Goal: Check status: Check status

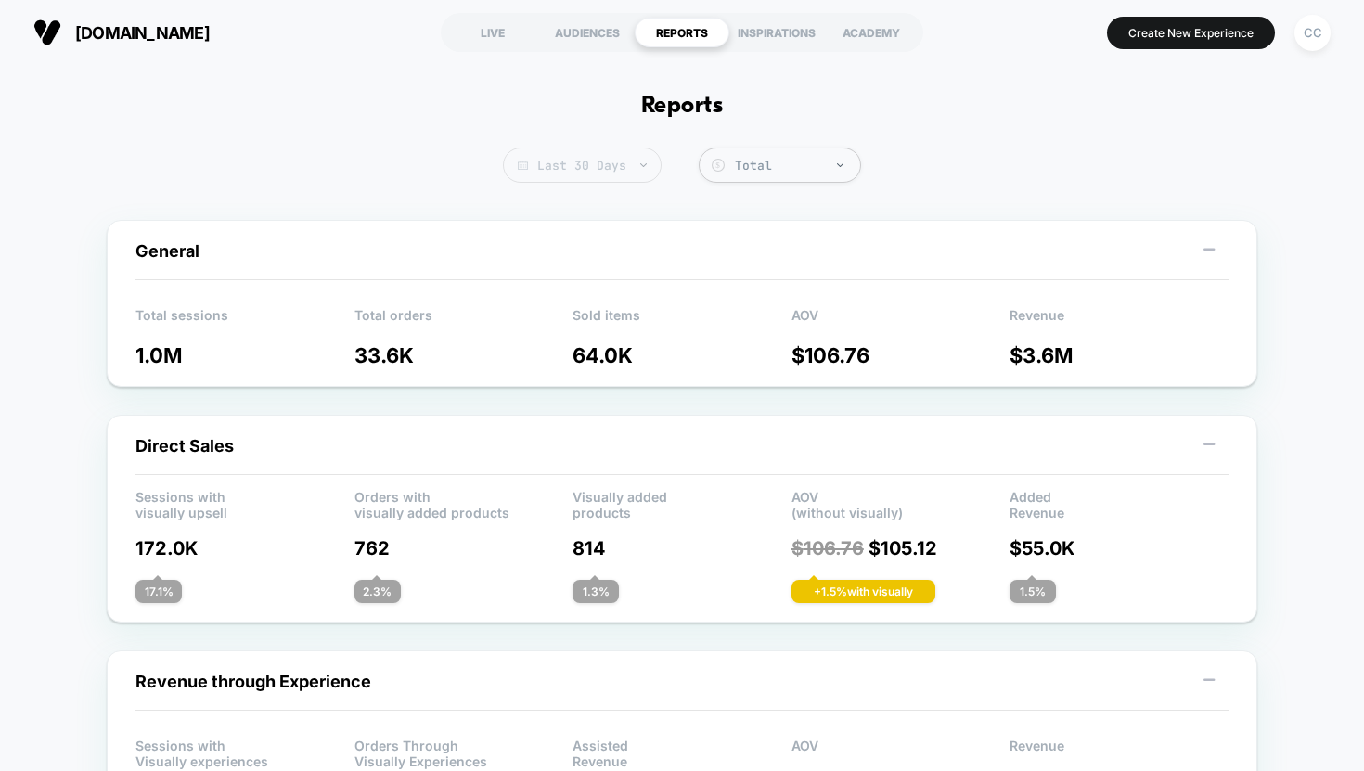
click at [593, 162] on span "Last 30 Days" at bounding box center [582, 165] width 159 height 35
select select "*"
select select "****"
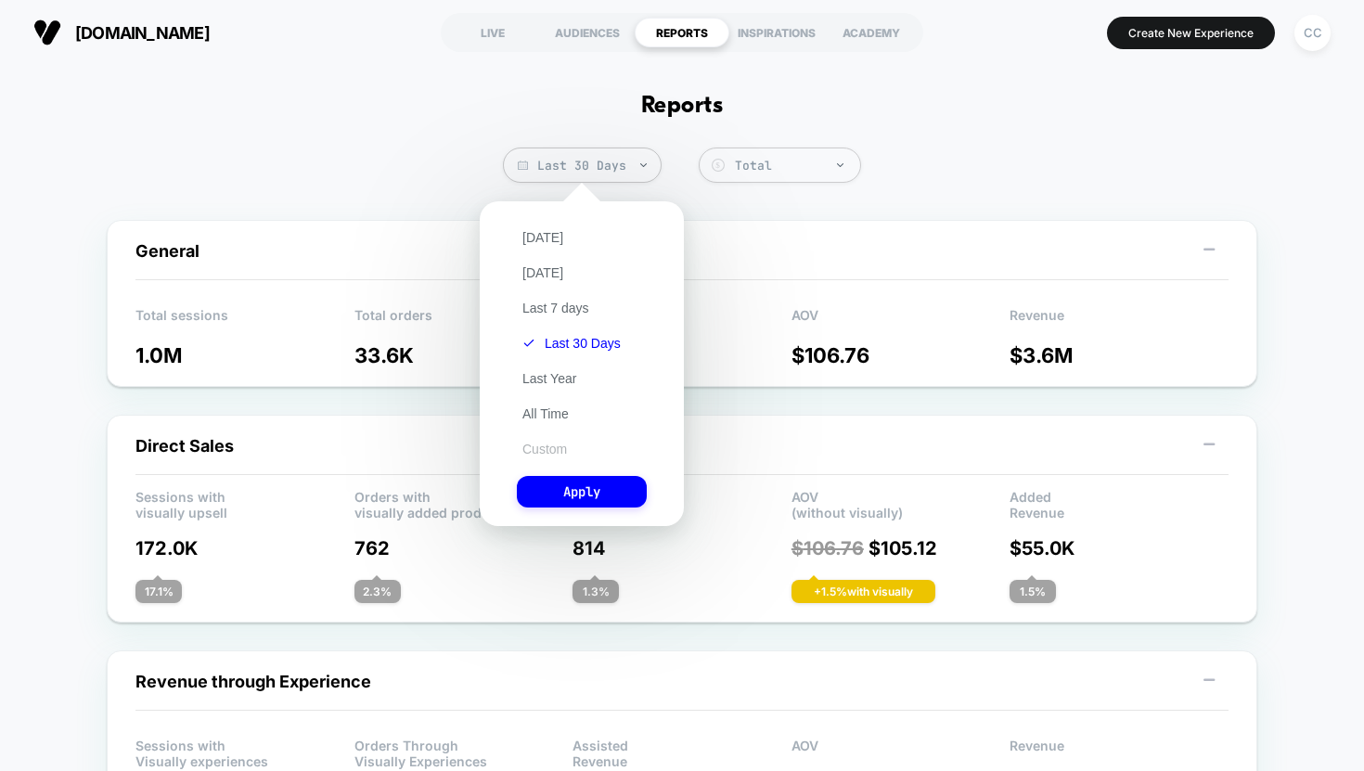
click at [553, 455] on button "Custom" at bounding box center [545, 449] width 56 height 17
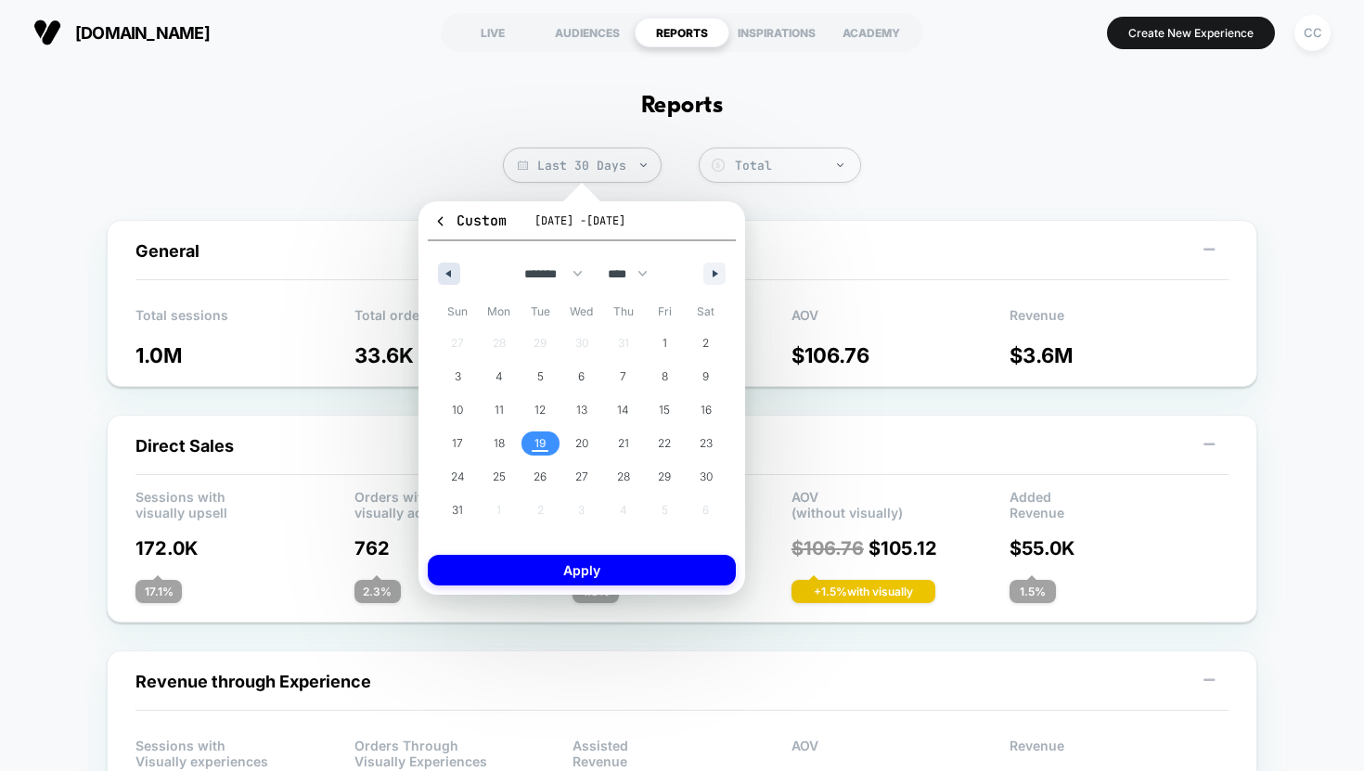
click at [446, 275] on icon "button" at bounding box center [446, 273] width 9 height 7
select select "*"
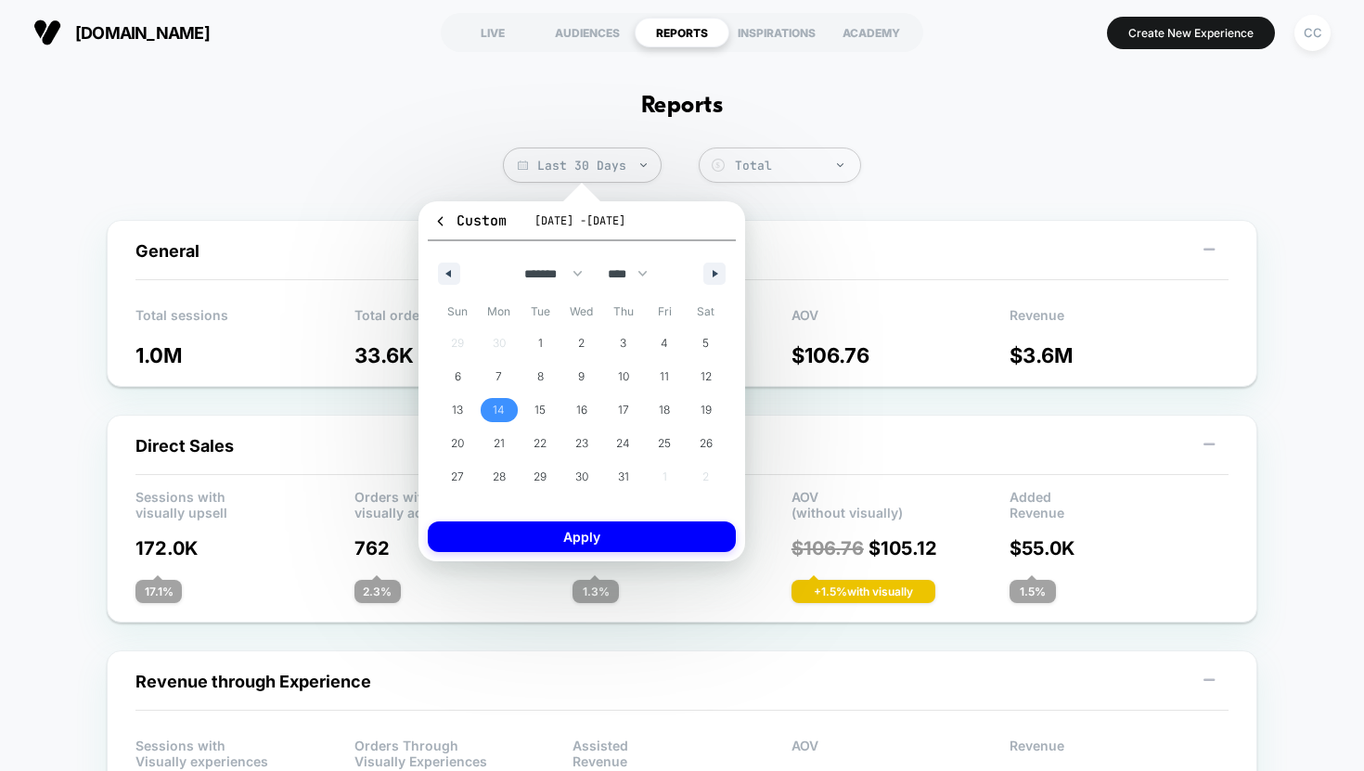
click at [496, 415] on span "14" at bounding box center [499, 410] width 12 height 33
click at [469, 440] on span "20" at bounding box center [458, 444] width 42 height 24
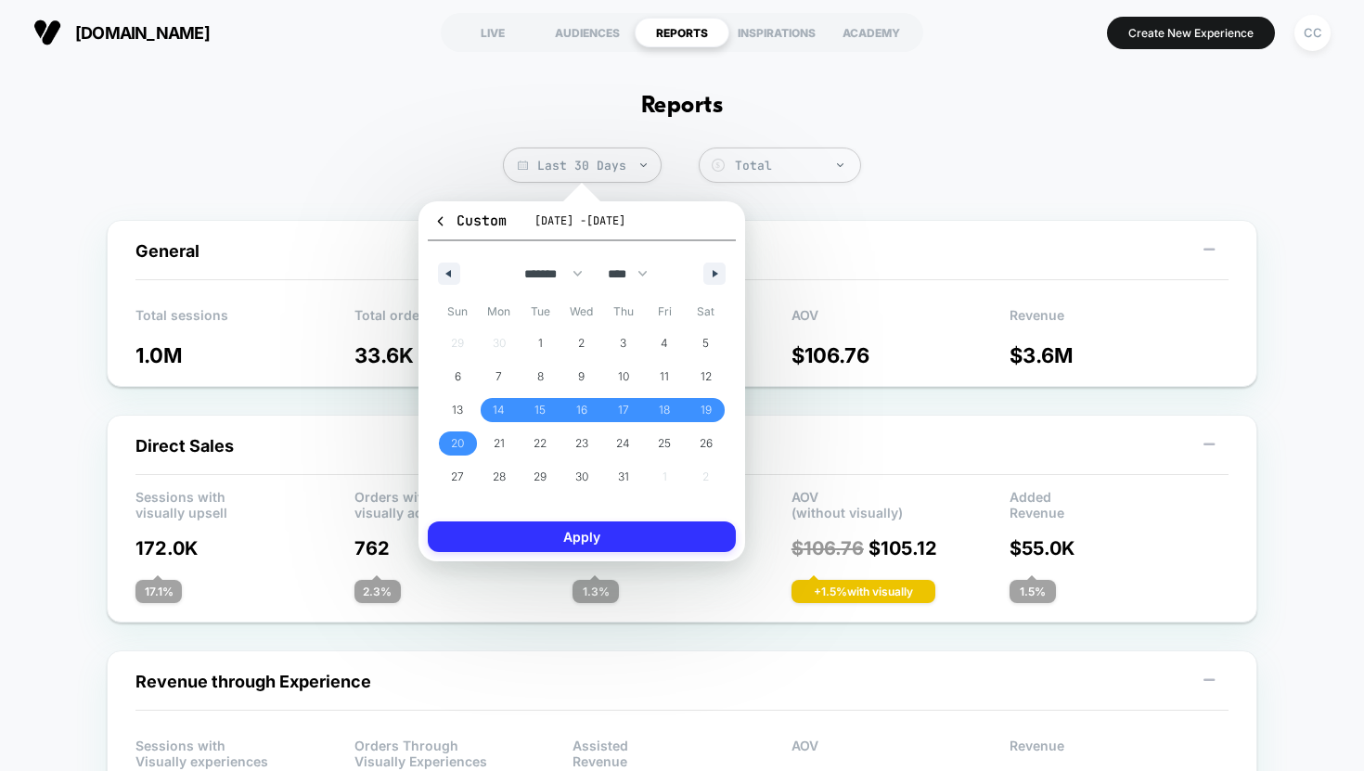
click at [541, 540] on button "Apply" at bounding box center [582, 537] width 308 height 31
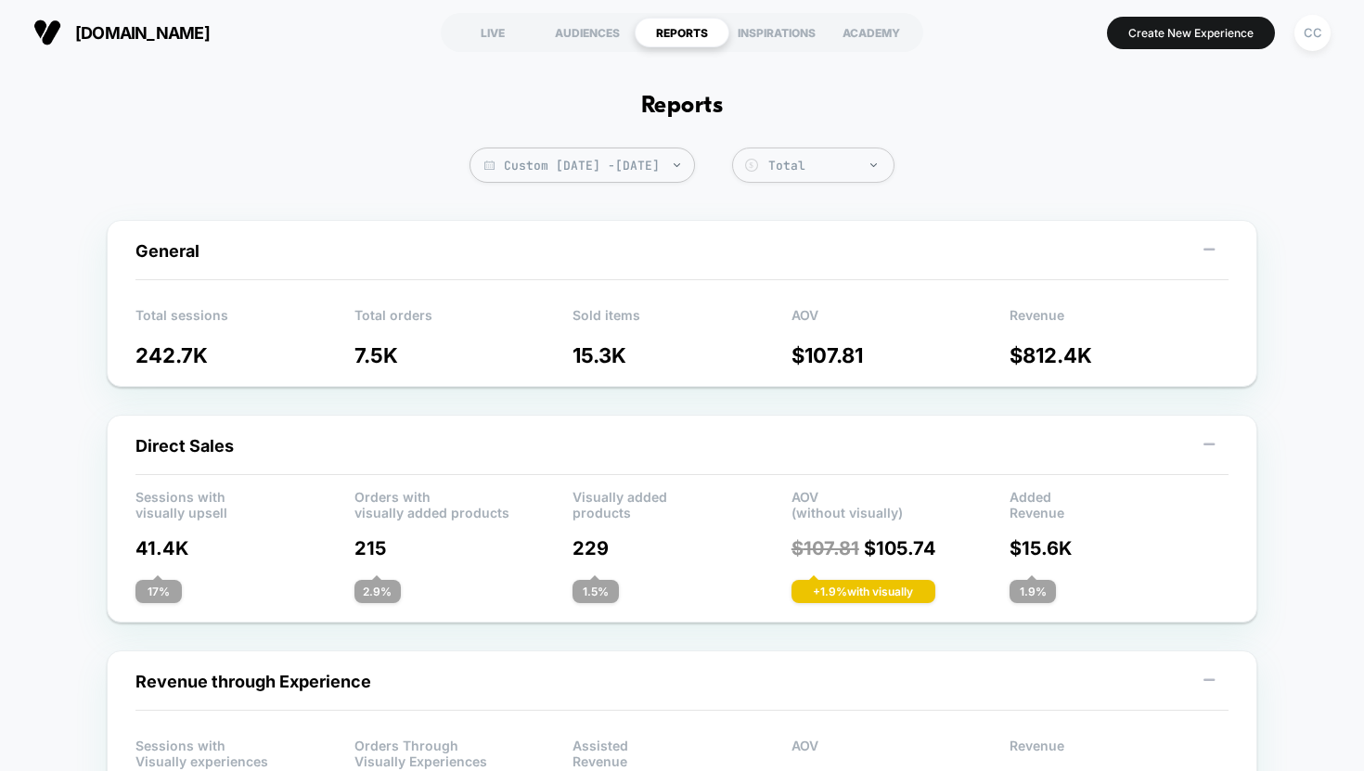
click at [376, 355] on p "7.5K" at bounding box center [464, 355] width 219 height 24
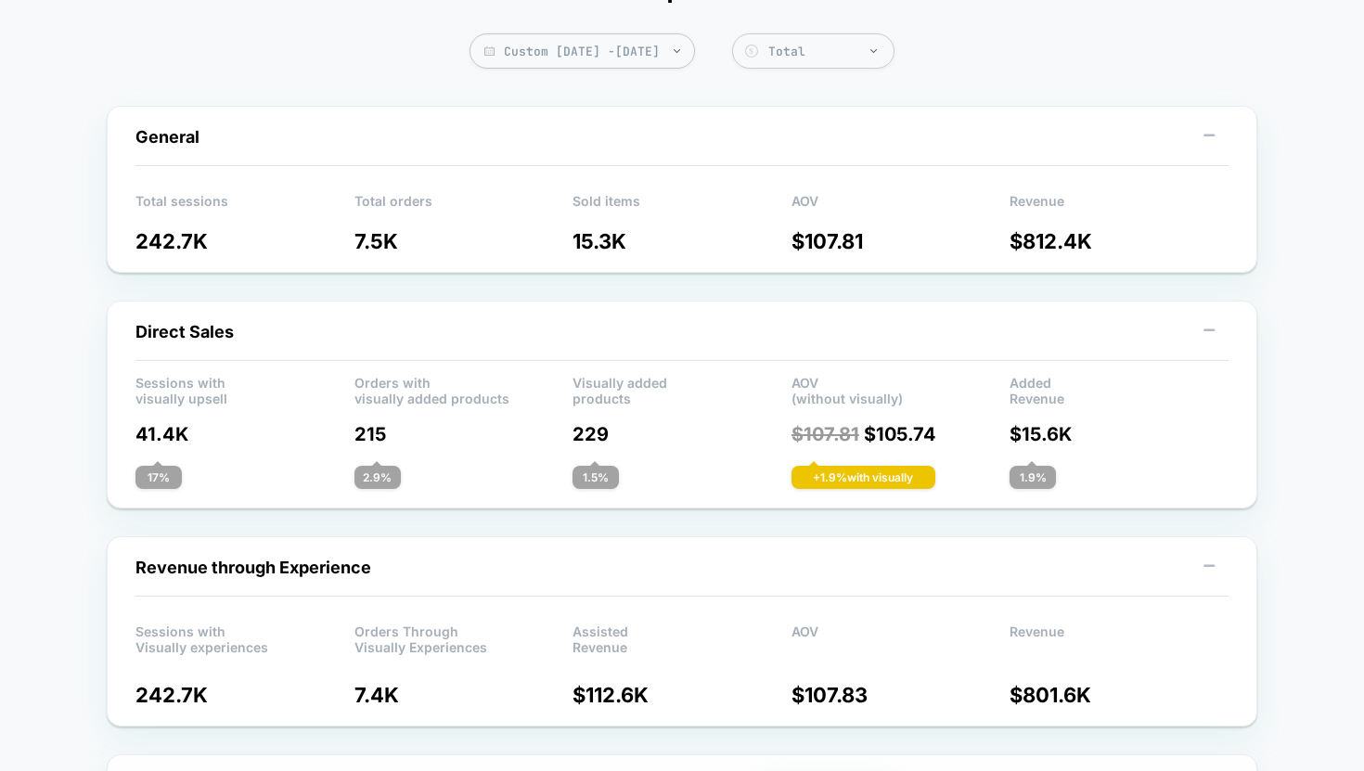
scroll to position [83, 0]
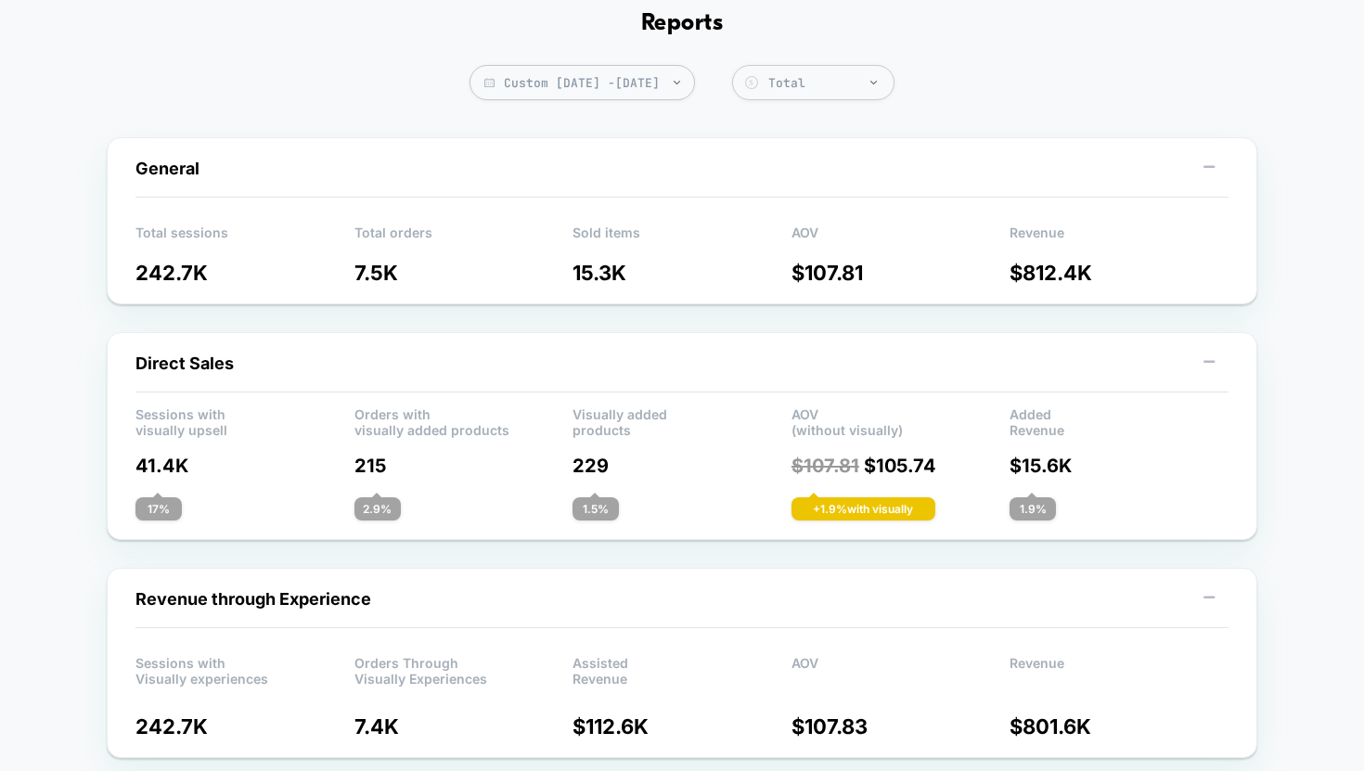
click at [382, 270] on p "7.5K" at bounding box center [464, 273] width 219 height 24
click at [379, 277] on p "7.5K" at bounding box center [464, 273] width 219 height 24
click at [1204, 167] on rect at bounding box center [1209, 166] width 11 height 3
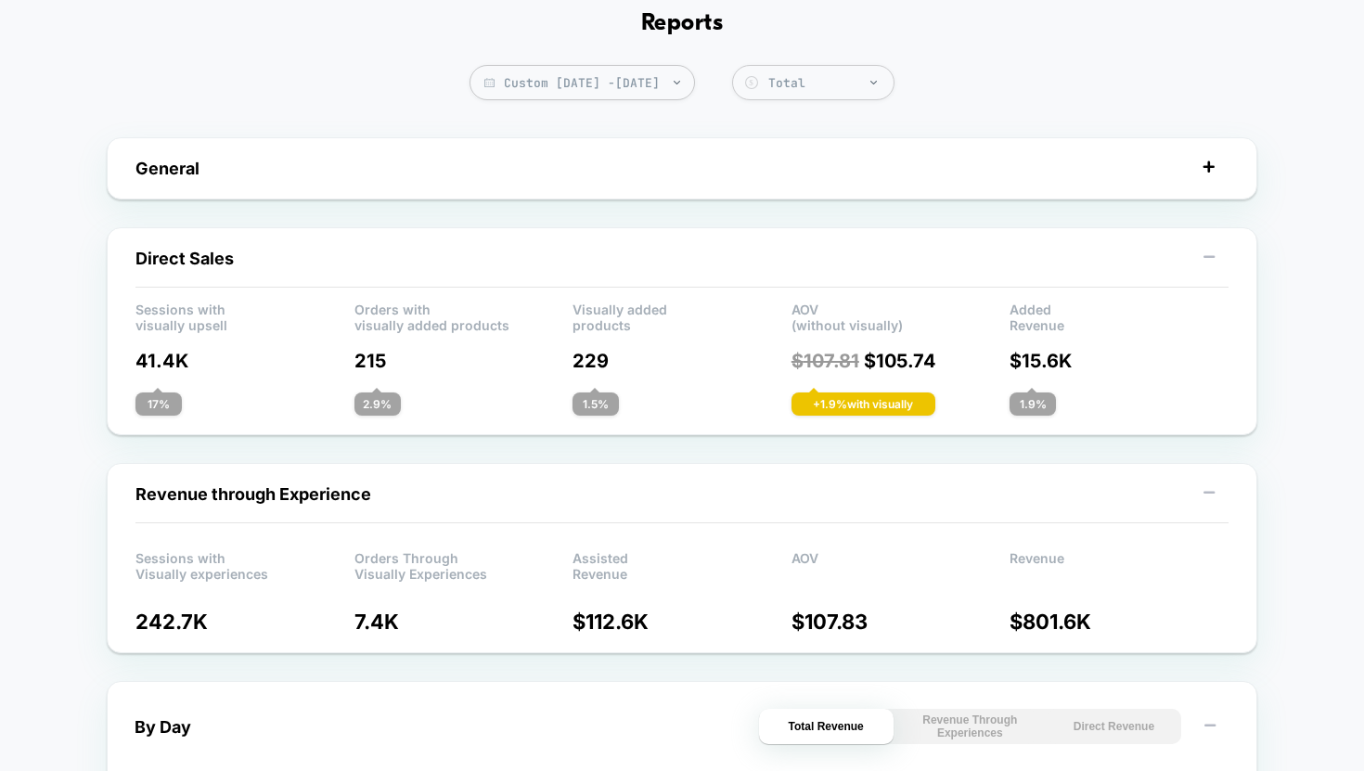
click at [1209, 167] on rect at bounding box center [1208, 166] width 3 height 11
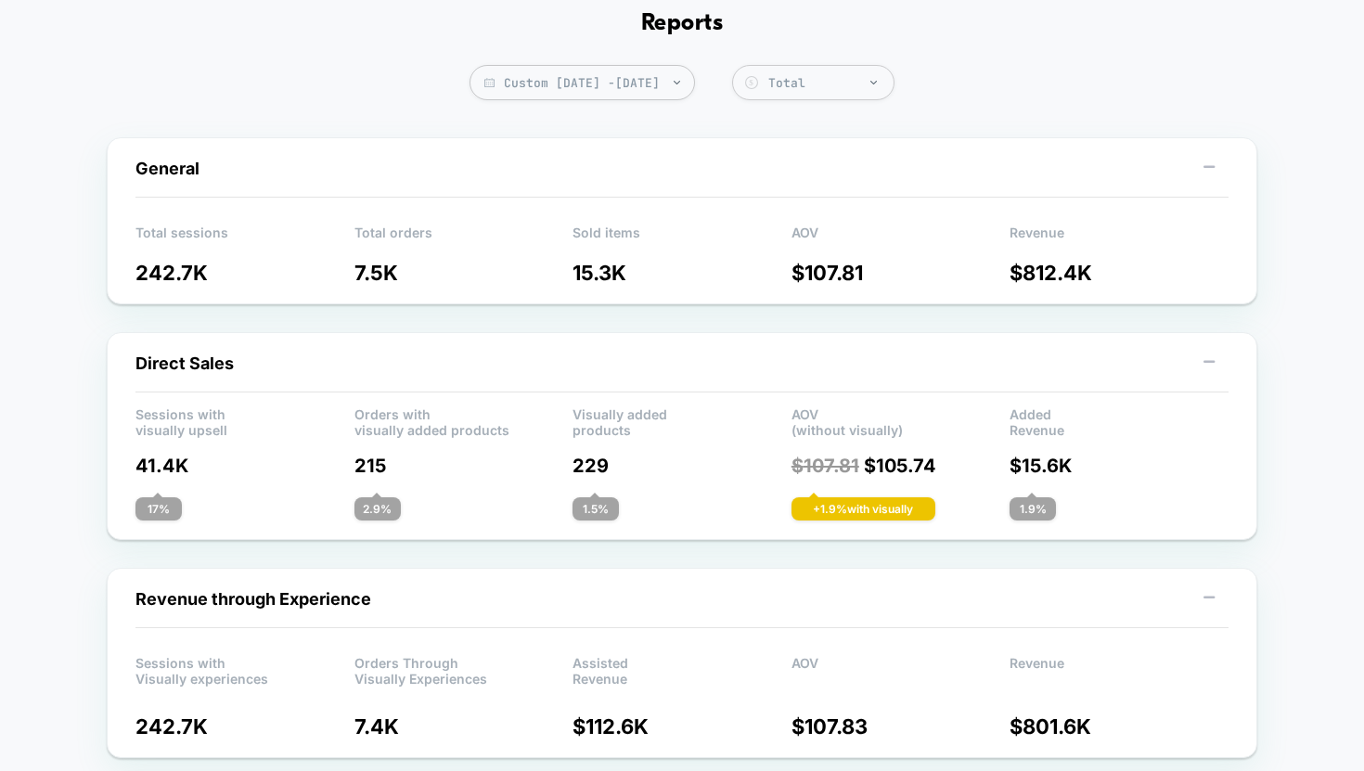
click at [881, 81] on div at bounding box center [874, 86] width 14 height 12
click at [884, 88] on div "Total" at bounding box center [826, 83] width 116 height 16
click at [894, 91] on div "Total" at bounding box center [826, 82] width 135 height 19
click at [882, 151] on div "Net" at bounding box center [813, 157] width 162 height 31
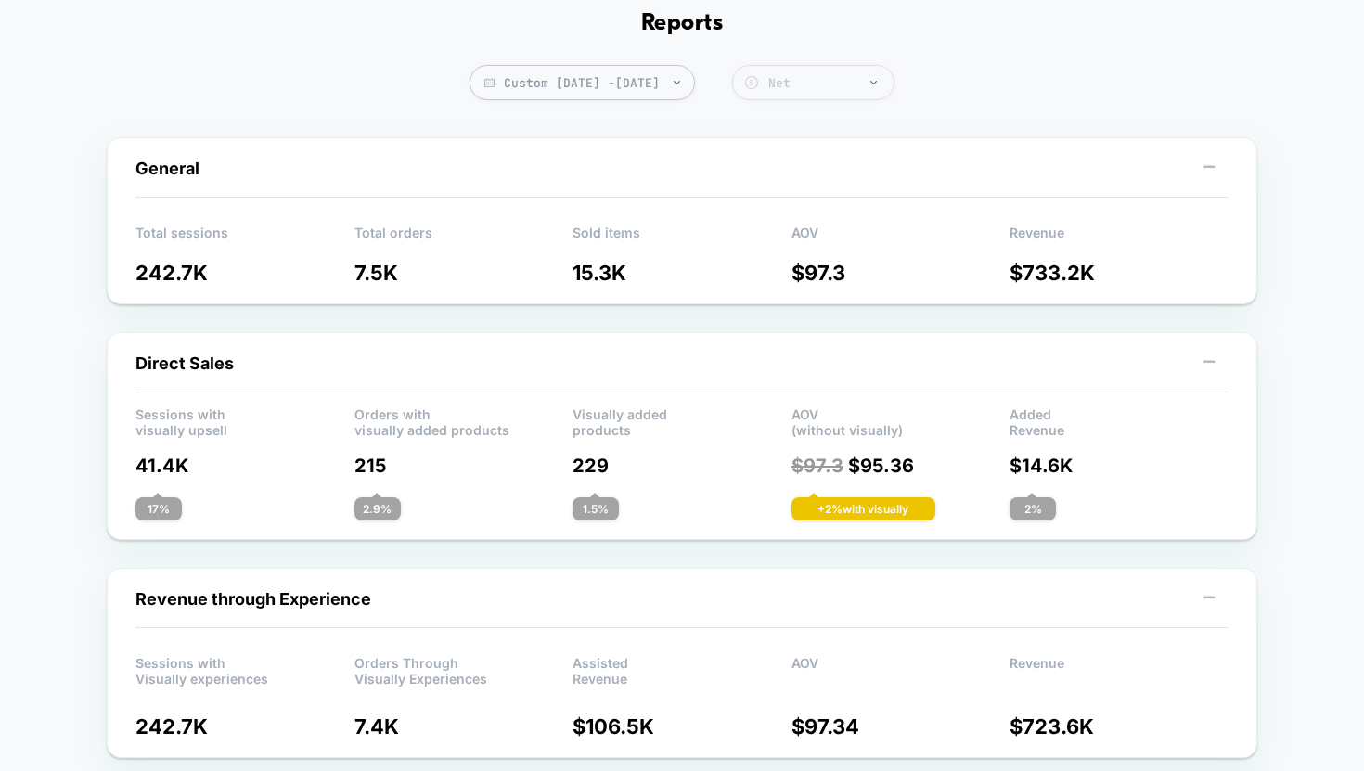
click at [884, 75] on div "Net" at bounding box center [826, 83] width 116 height 16
click at [881, 111] on div "Total" at bounding box center [813, 126] width 162 height 31
